Goal: Task Accomplishment & Management: Manage account settings

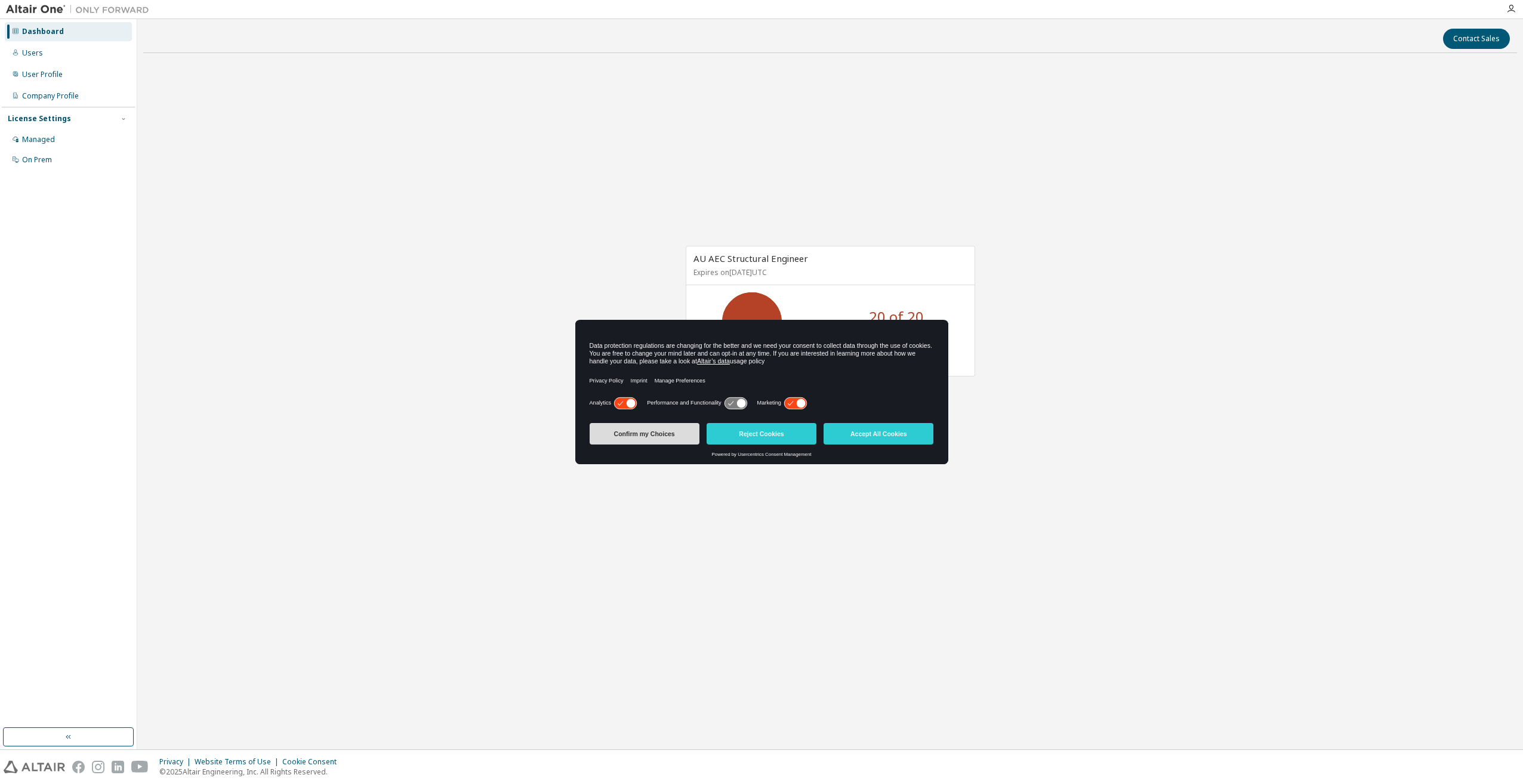
click at [665, 429] on button "Confirm my Choices" at bounding box center [645, 434] width 110 height 22
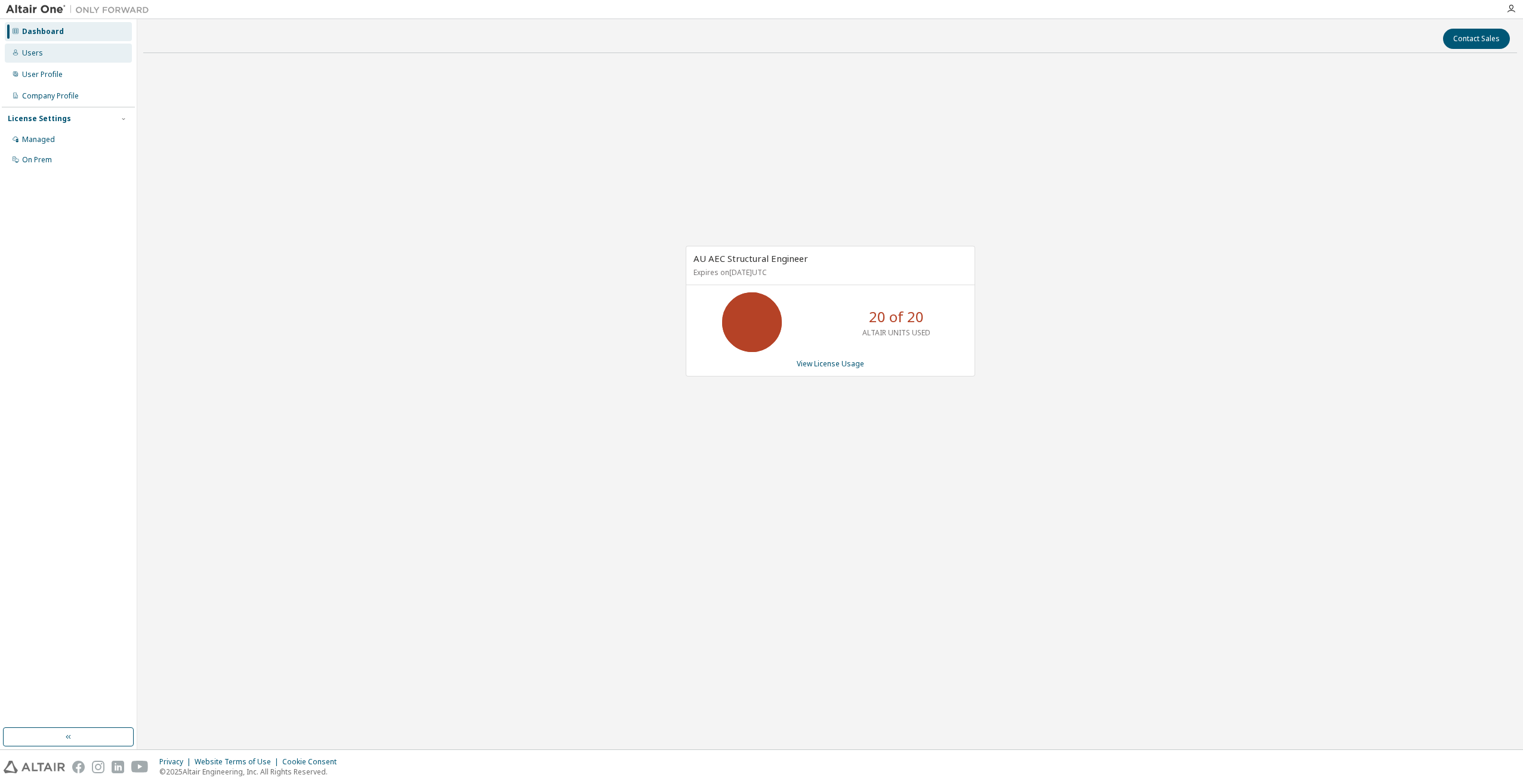
click at [39, 53] on div "Users" at bounding box center [33, 53] width 21 height 10
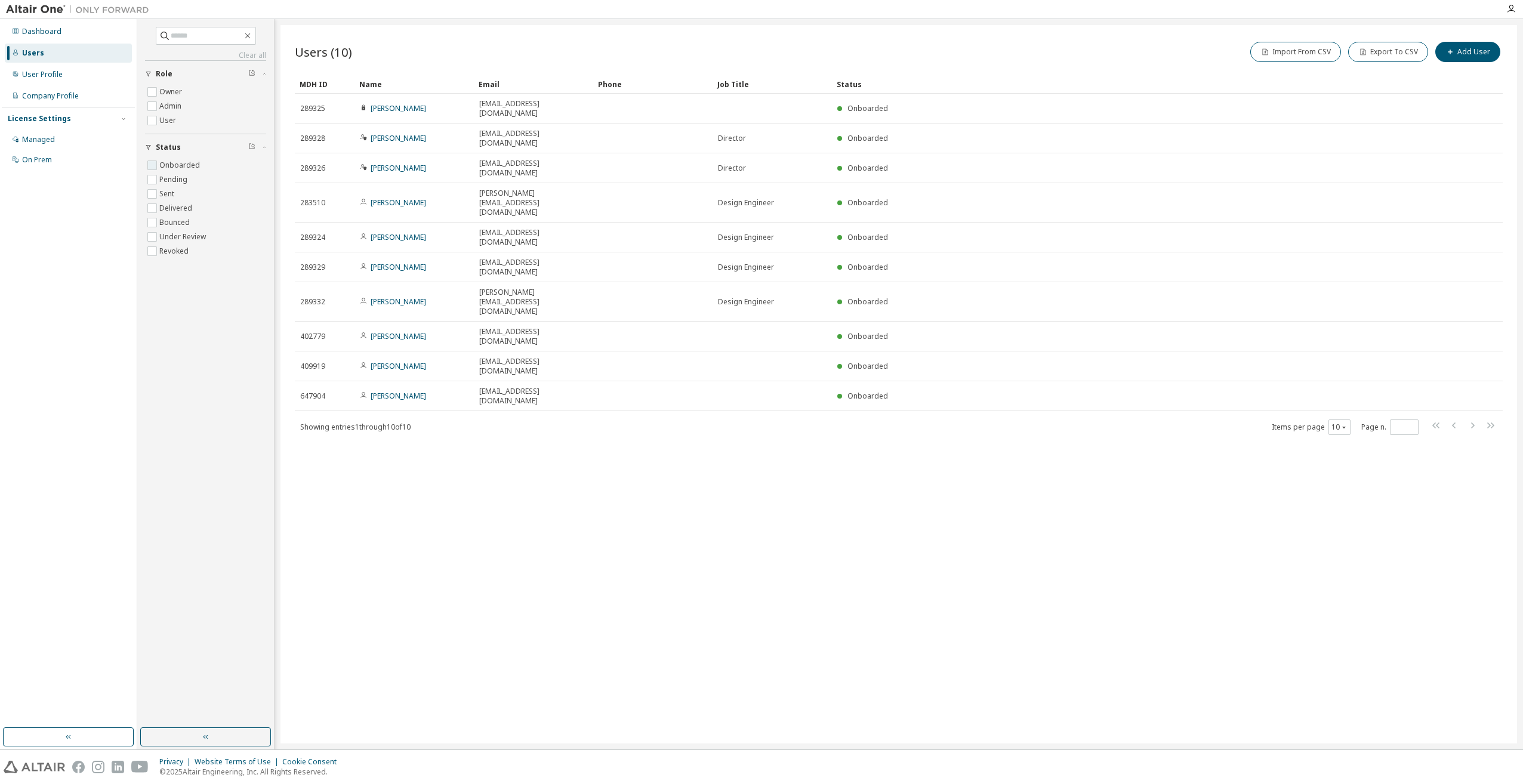
click at [187, 166] on label "Onboarded" at bounding box center [181, 165] width 43 height 14
click at [45, 136] on div "Managed" at bounding box center [39, 140] width 33 height 10
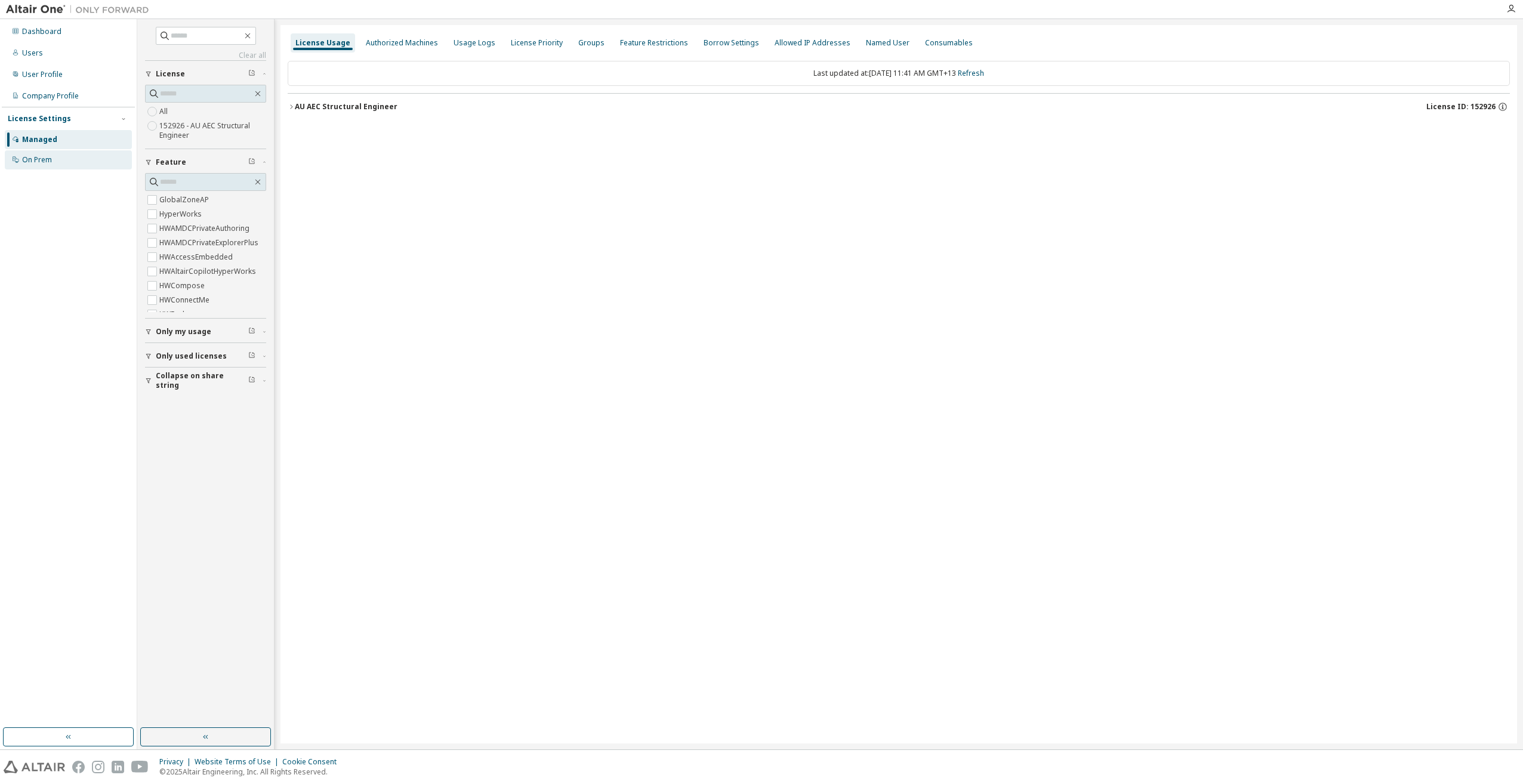
click at [48, 158] on div "On Prem" at bounding box center [37, 160] width 30 height 10
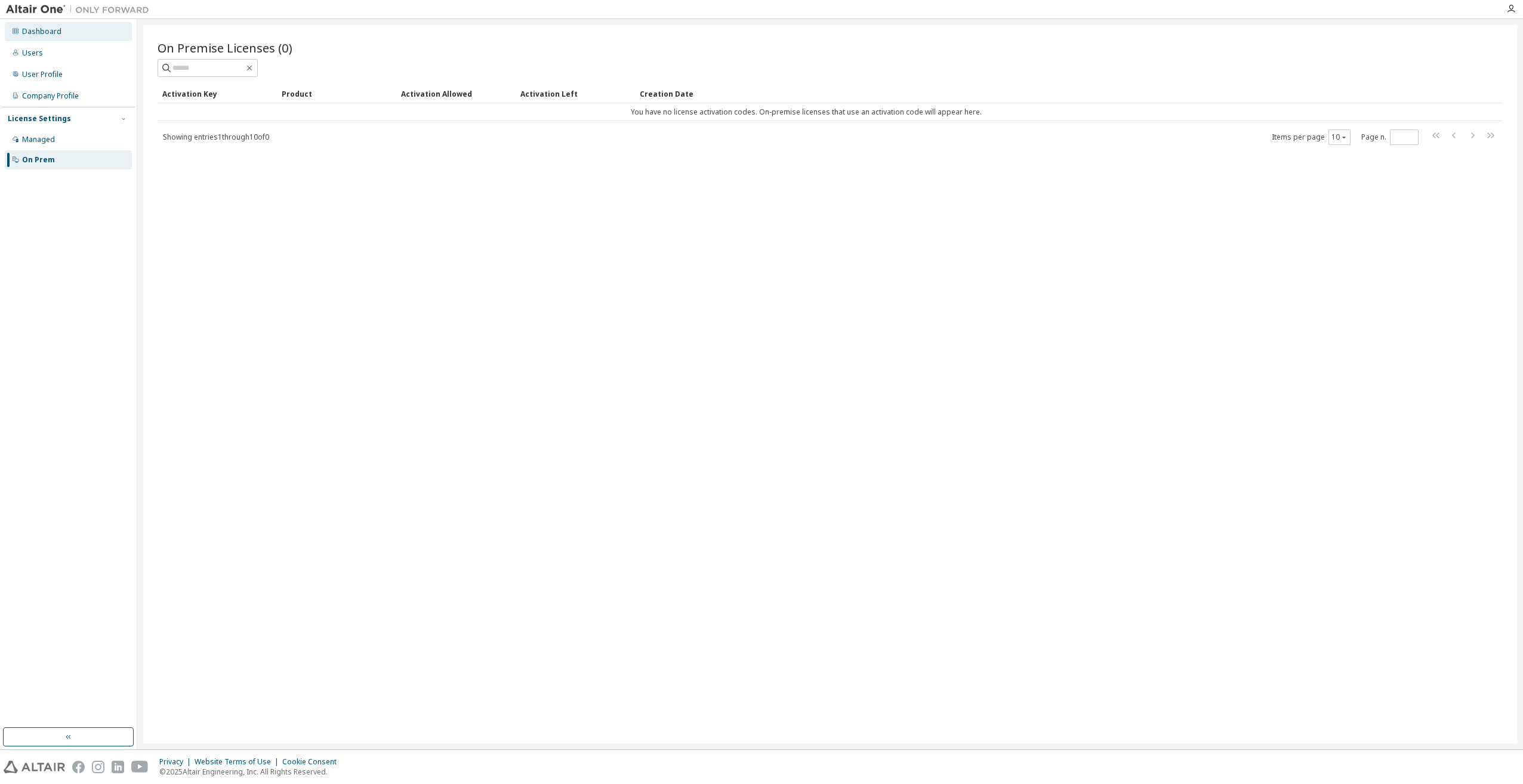
click at [41, 31] on div "Dashboard" at bounding box center [42, 31] width 39 height 10
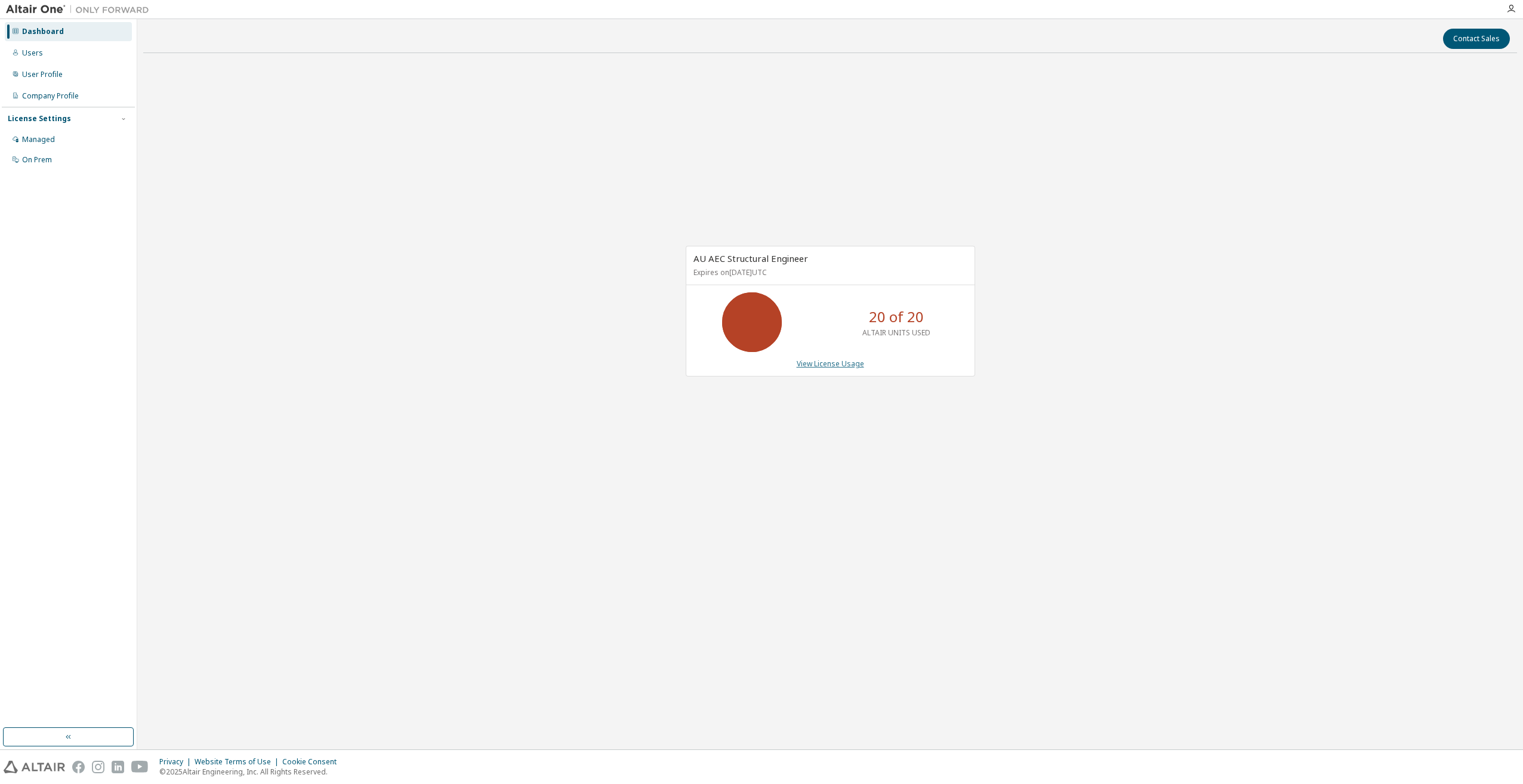
click at [833, 361] on link "View License Usage" at bounding box center [830, 364] width 68 height 10
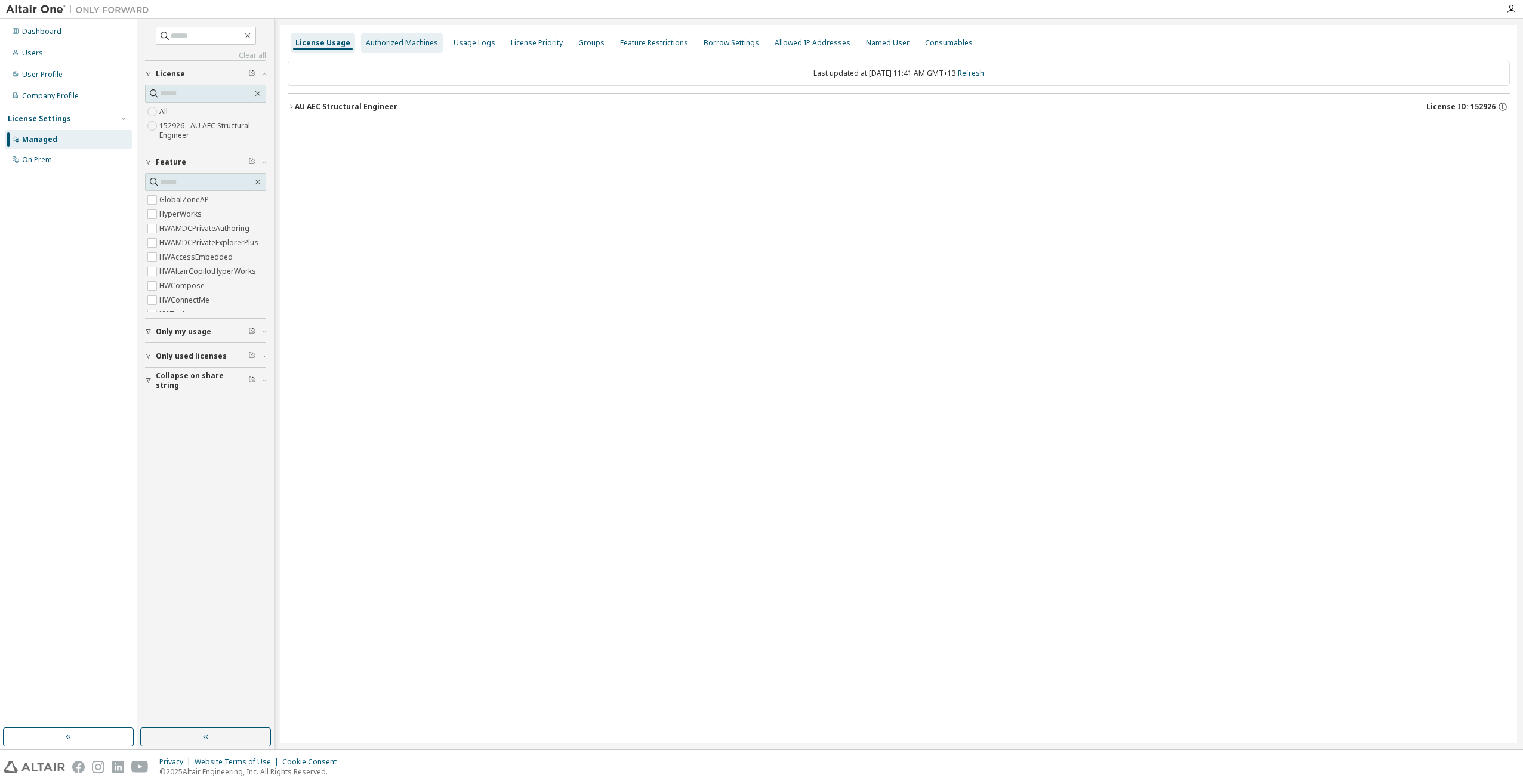
click at [419, 45] on div "Authorized Machines" at bounding box center [402, 42] width 72 height 10
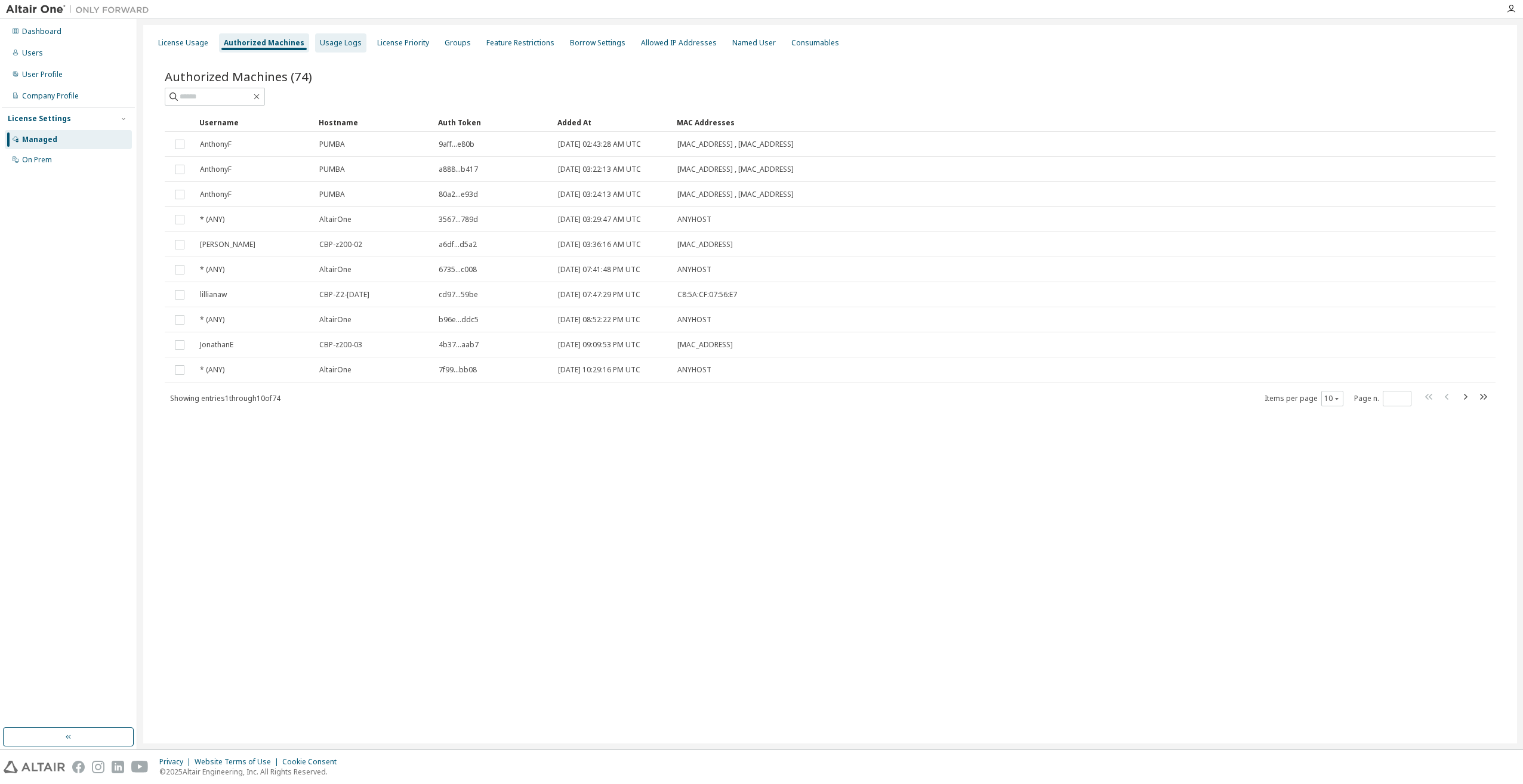
click at [324, 43] on div "Usage Logs" at bounding box center [341, 42] width 42 height 10
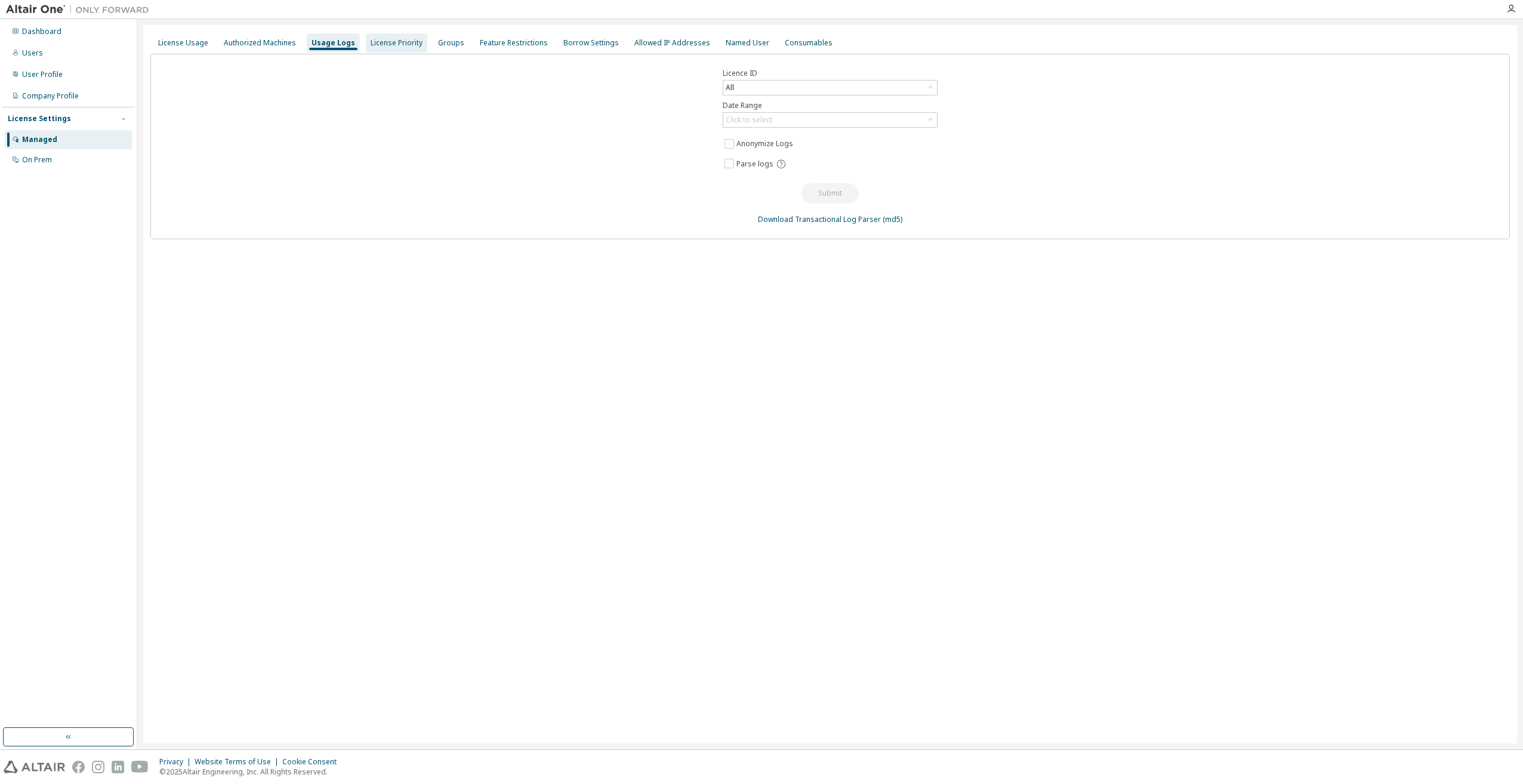
click at [375, 43] on div "License Priority" at bounding box center [397, 42] width 52 height 10
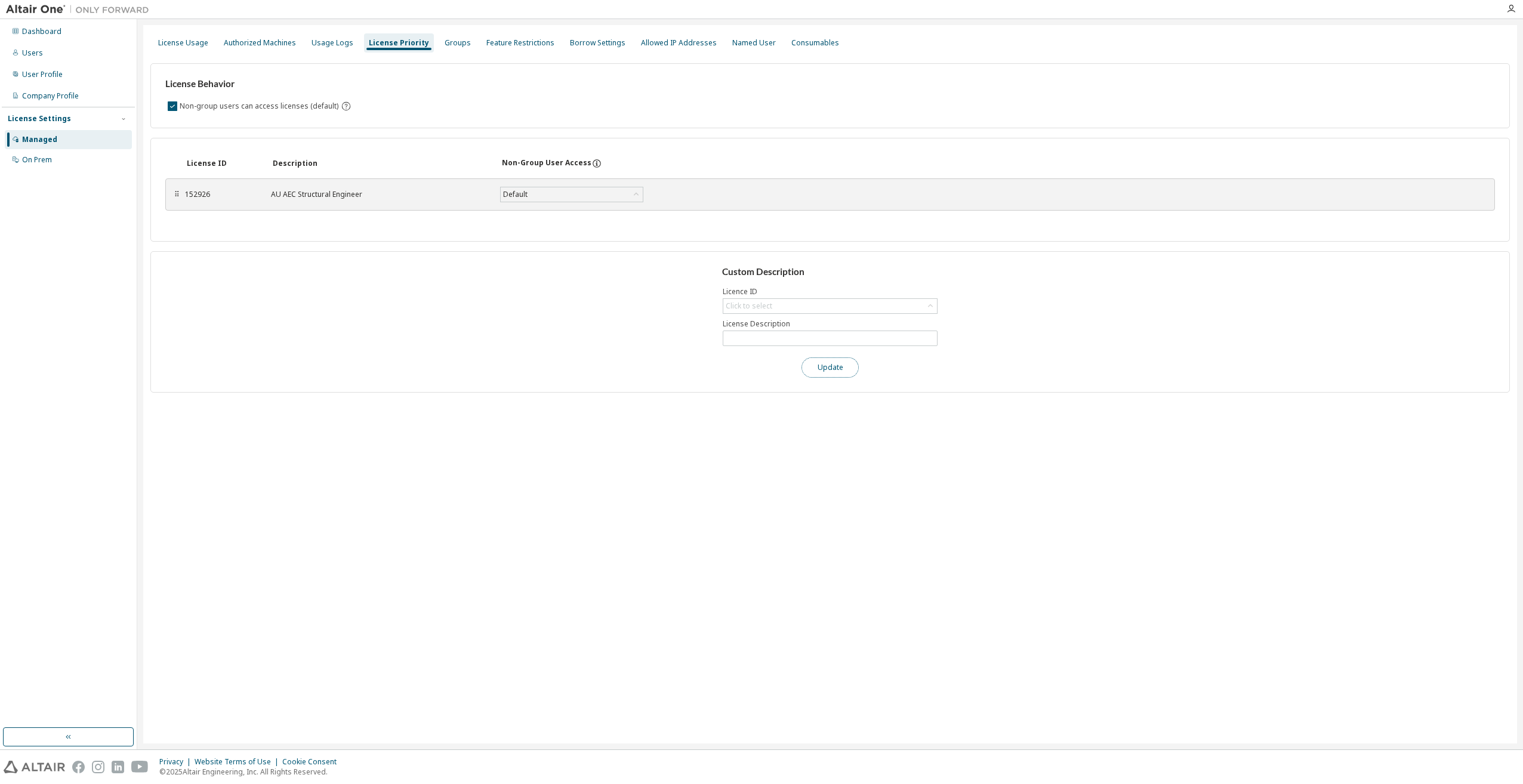
click at [829, 367] on button "Update" at bounding box center [830, 367] width 57 height 20
click at [798, 312] on div "Click to select" at bounding box center [830, 306] width 214 height 14
click at [789, 339] on li "152926 - AU AEC Structural Engineer" at bounding box center [829, 339] width 212 height 16
type input "**********"
click at [825, 363] on button "Update" at bounding box center [830, 367] width 57 height 20
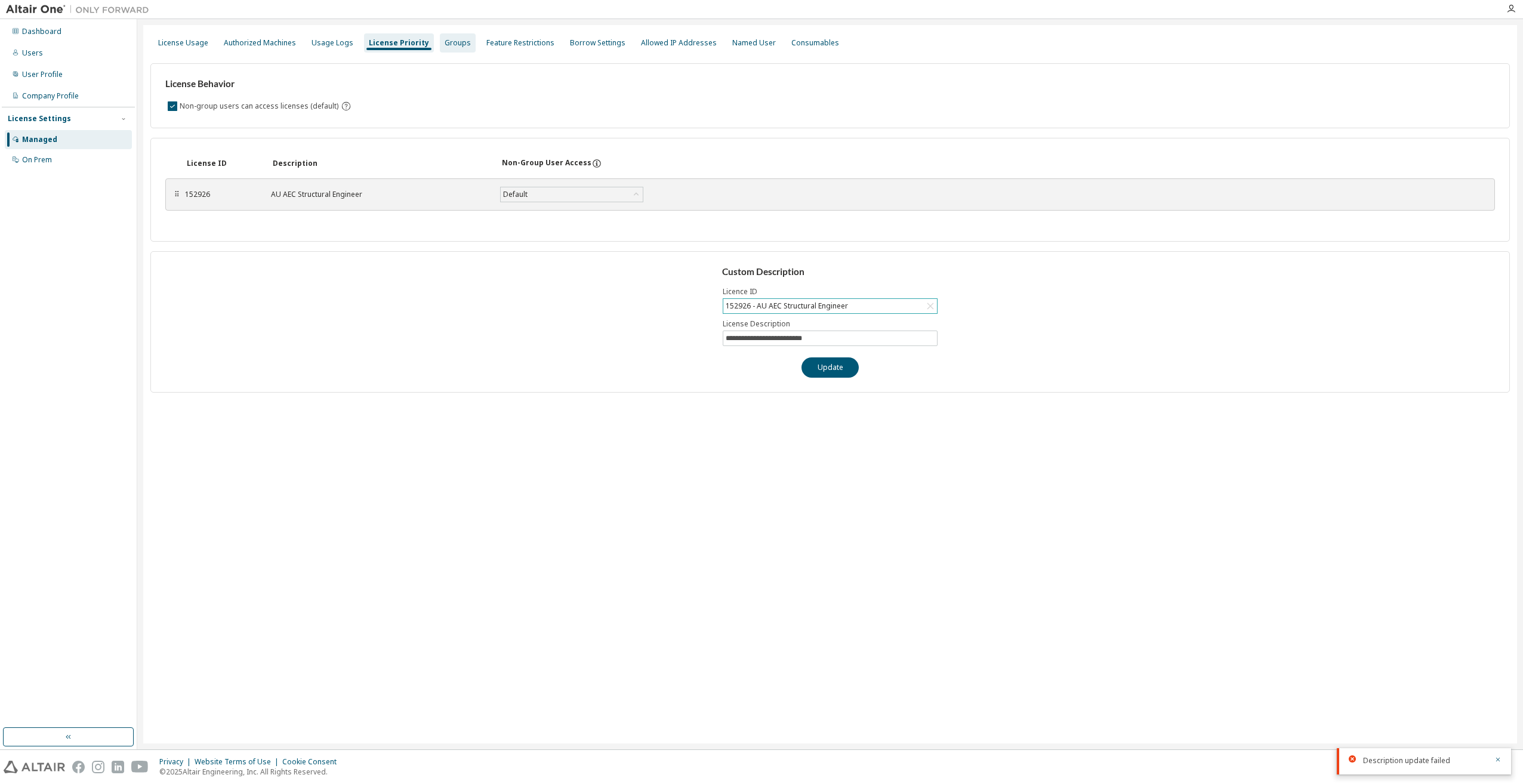
click at [454, 44] on div "Groups" at bounding box center [457, 42] width 26 height 10
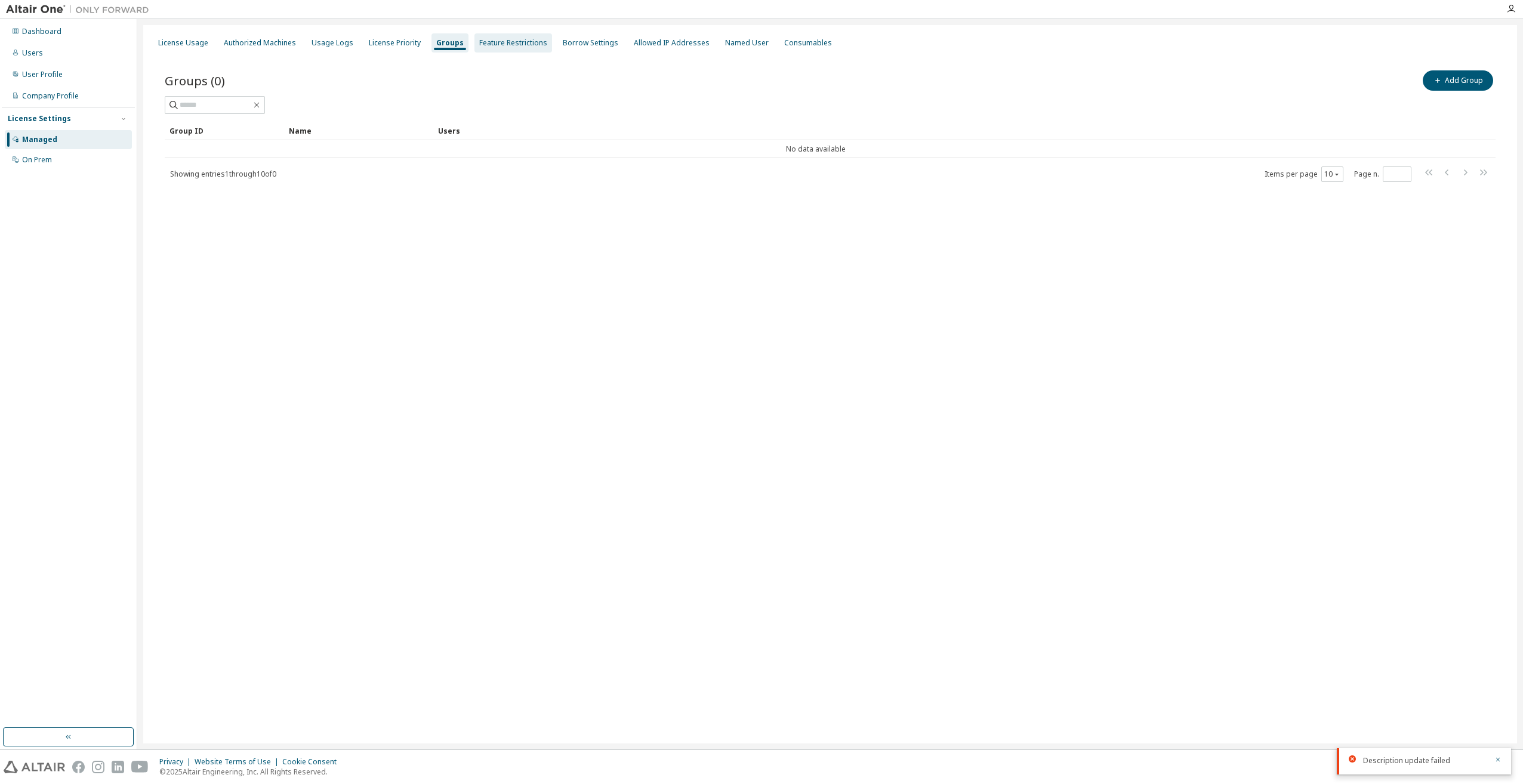
click at [503, 45] on div "Feature Restrictions" at bounding box center [513, 42] width 68 height 10
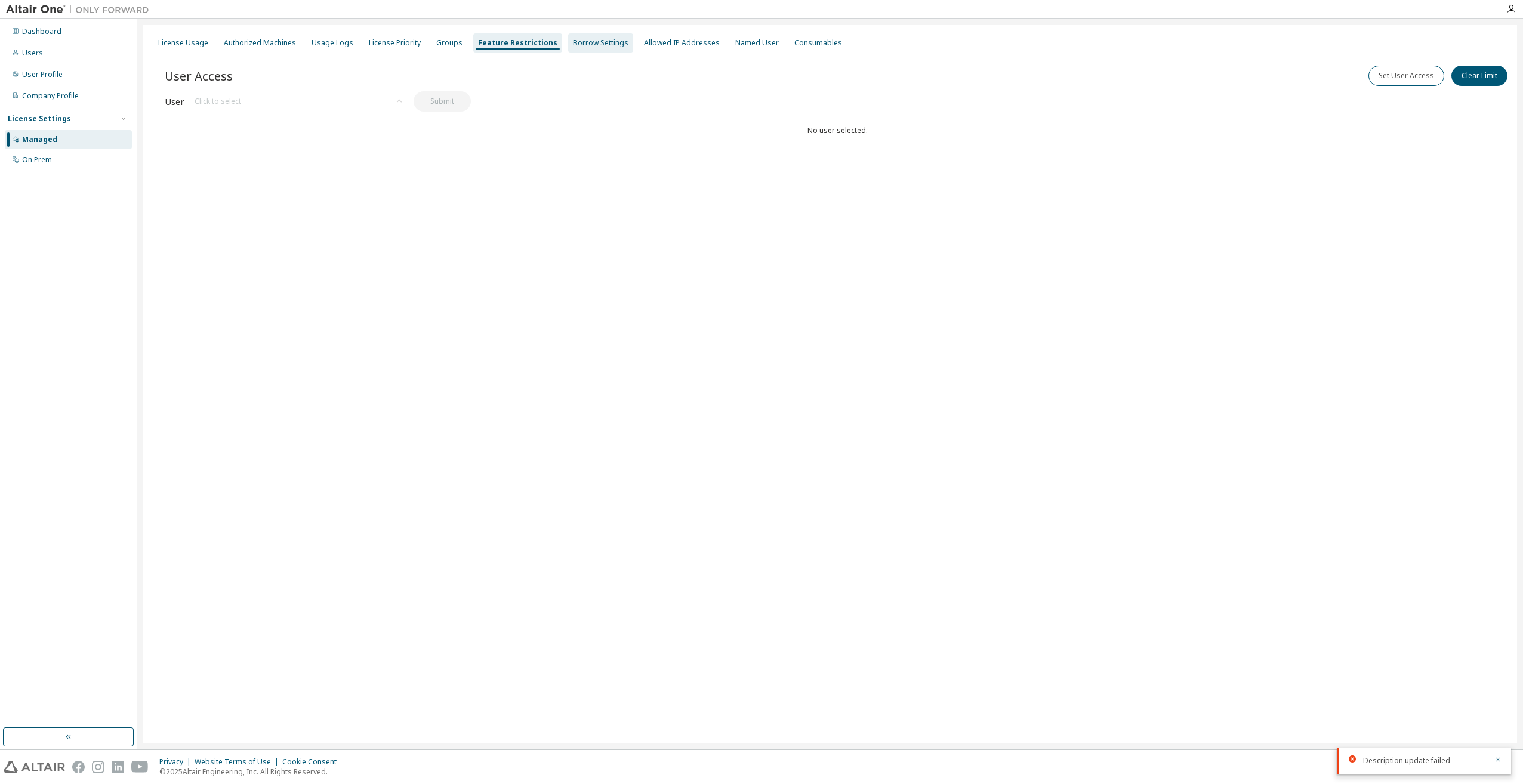
click at [576, 44] on div "Borrow Settings" at bounding box center [601, 42] width 56 height 10
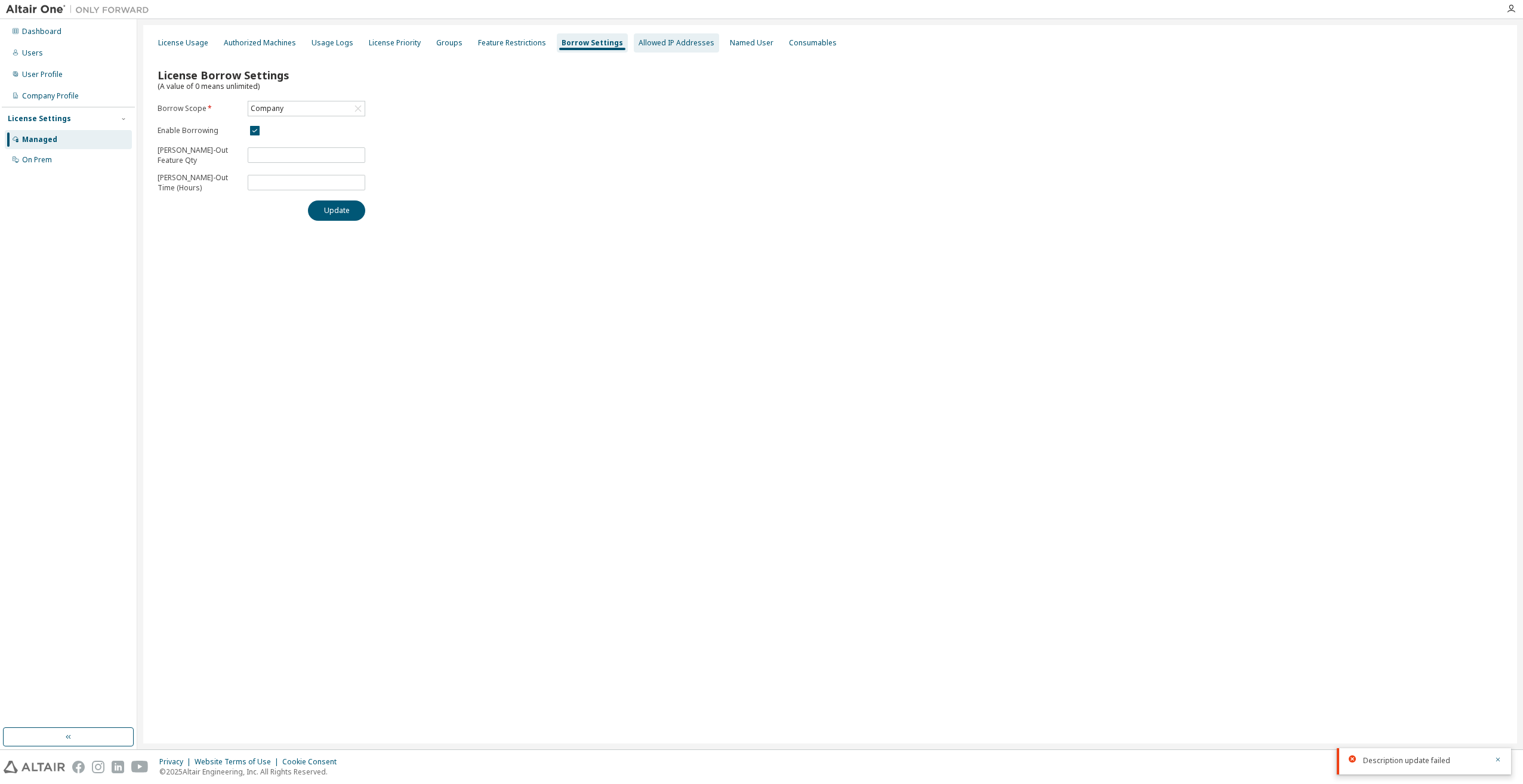
click at [656, 45] on div "Allowed IP Addresses" at bounding box center [676, 42] width 76 height 10
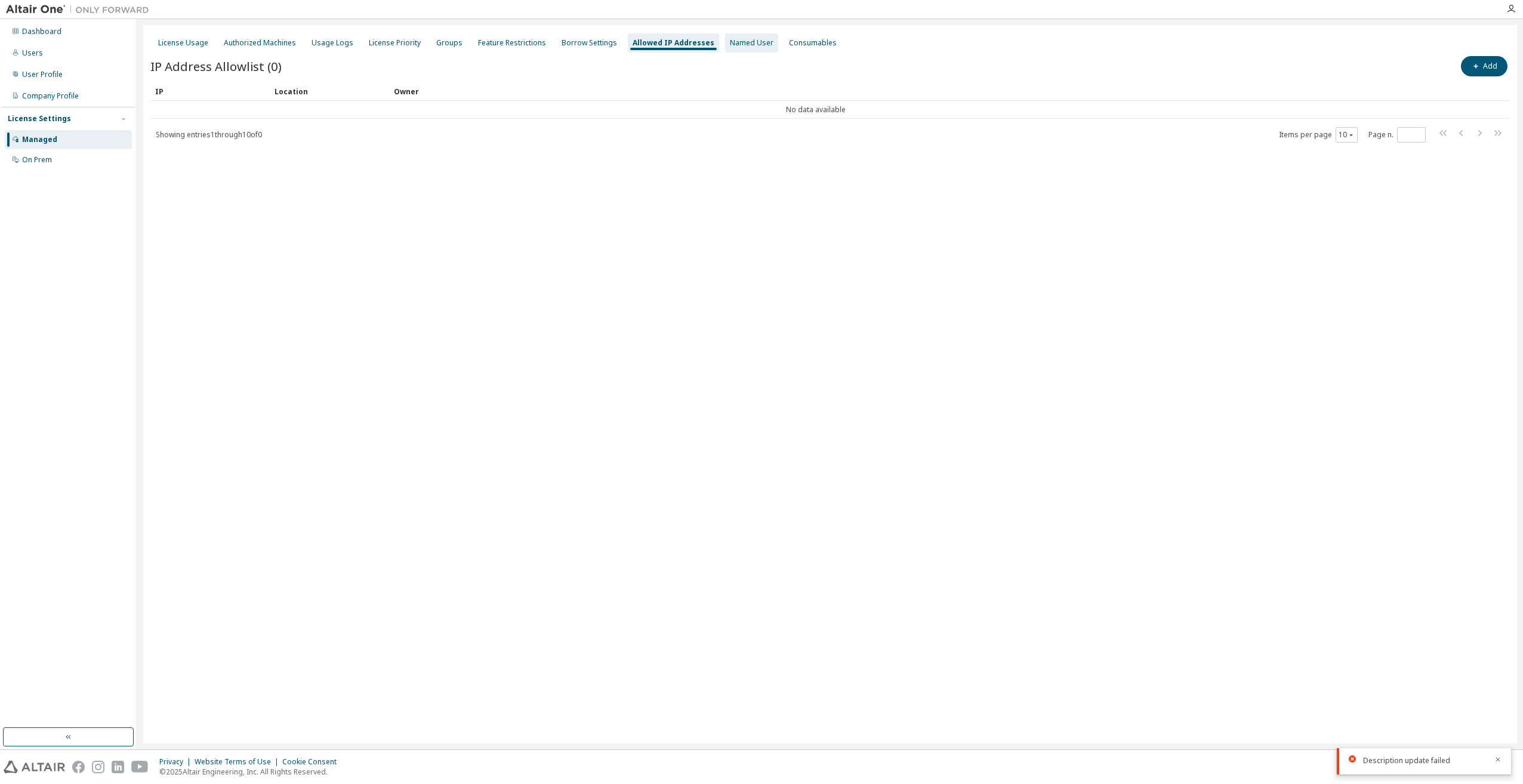
click at [744, 44] on div "Named User" at bounding box center [751, 42] width 44 height 10
click at [193, 44] on div "License Usage" at bounding box center [183, 42] width 50 height 10
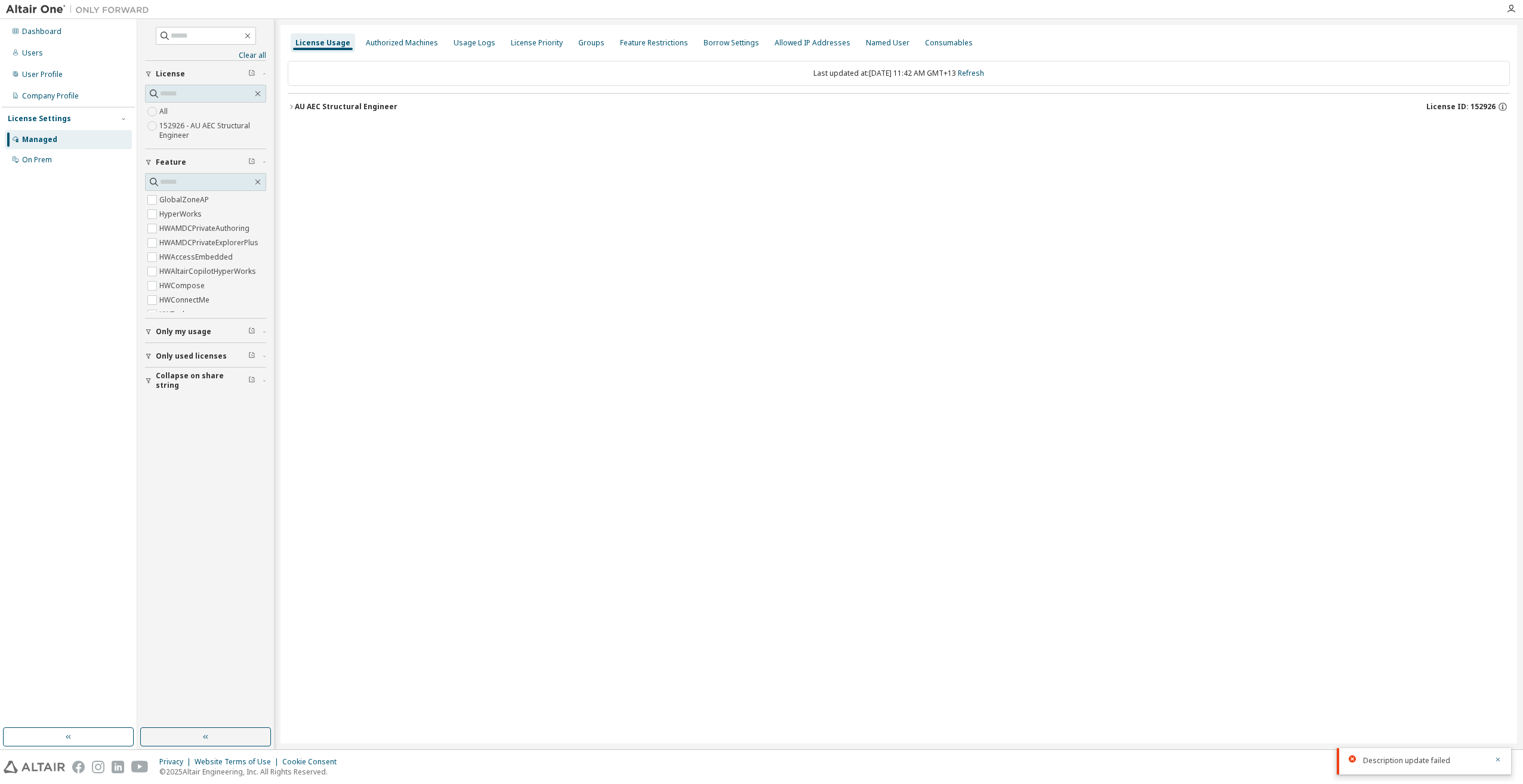
click at [288, 108] on icon "button" at bounding box center [291, 107] width 7 height 7
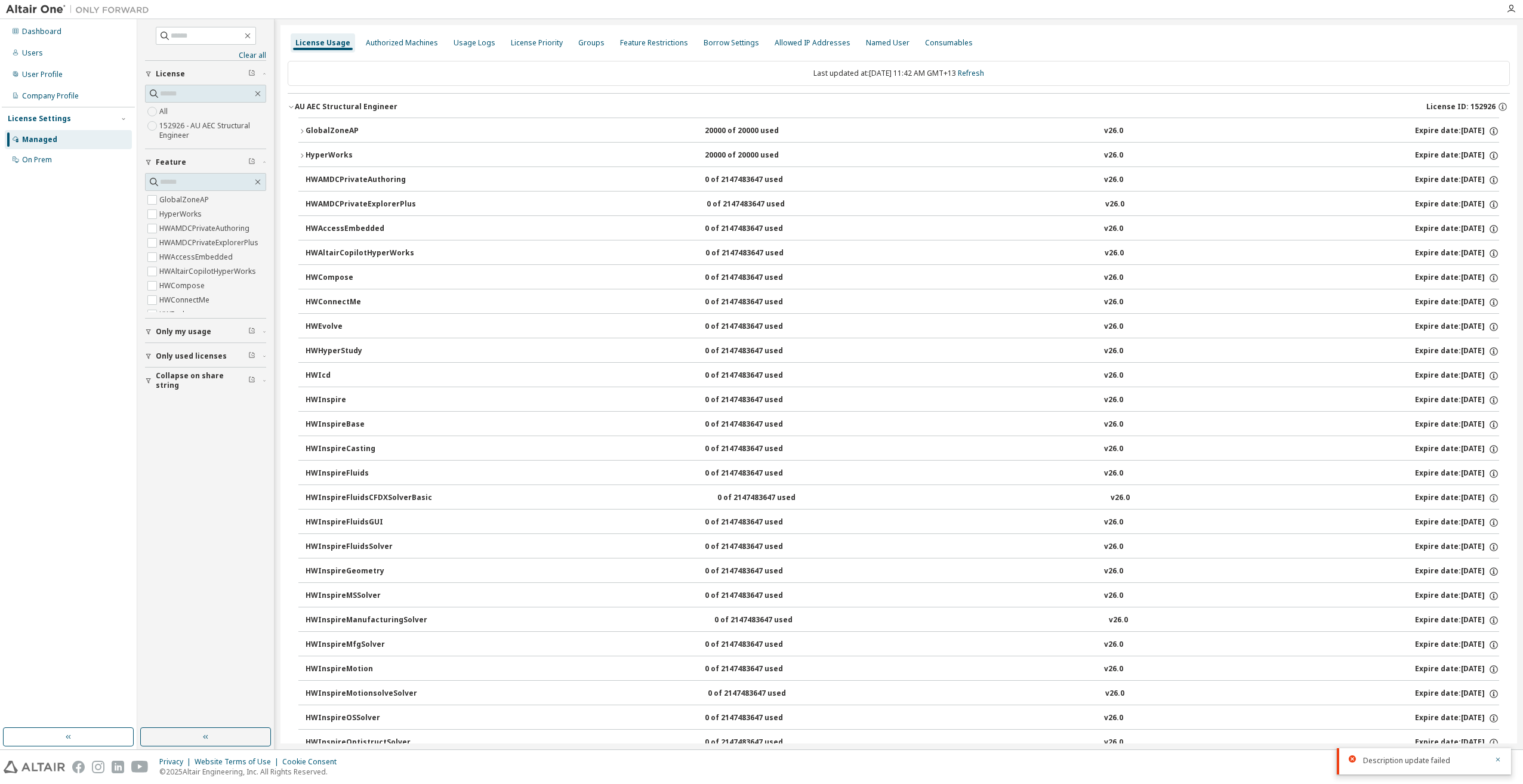
click at [321, 137] on button "GlobalZoneAP 20000 of 20000 used v26.0 Expire date: 2025-11-07" at bounding box center [899, 131] width 1201 height 26
